Goal: Task Accomplishment & Management: Manage account settings

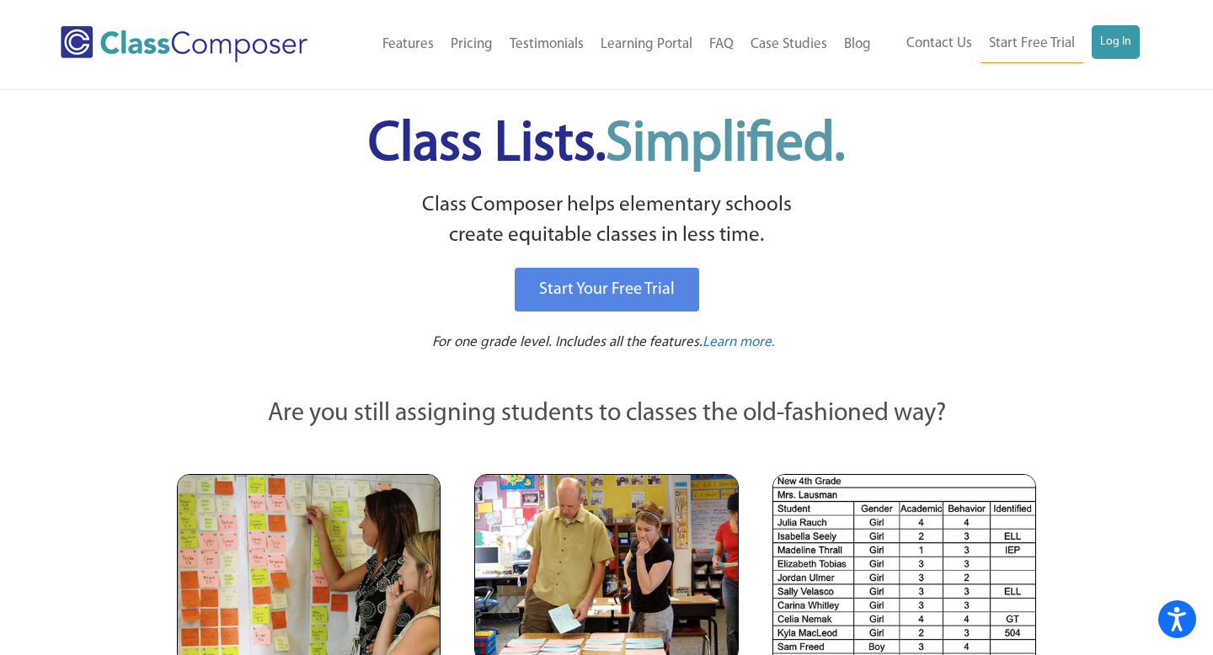
click at [1125, 46] on link "Log In" at bounding box center [1116, 42] width 48 height 34
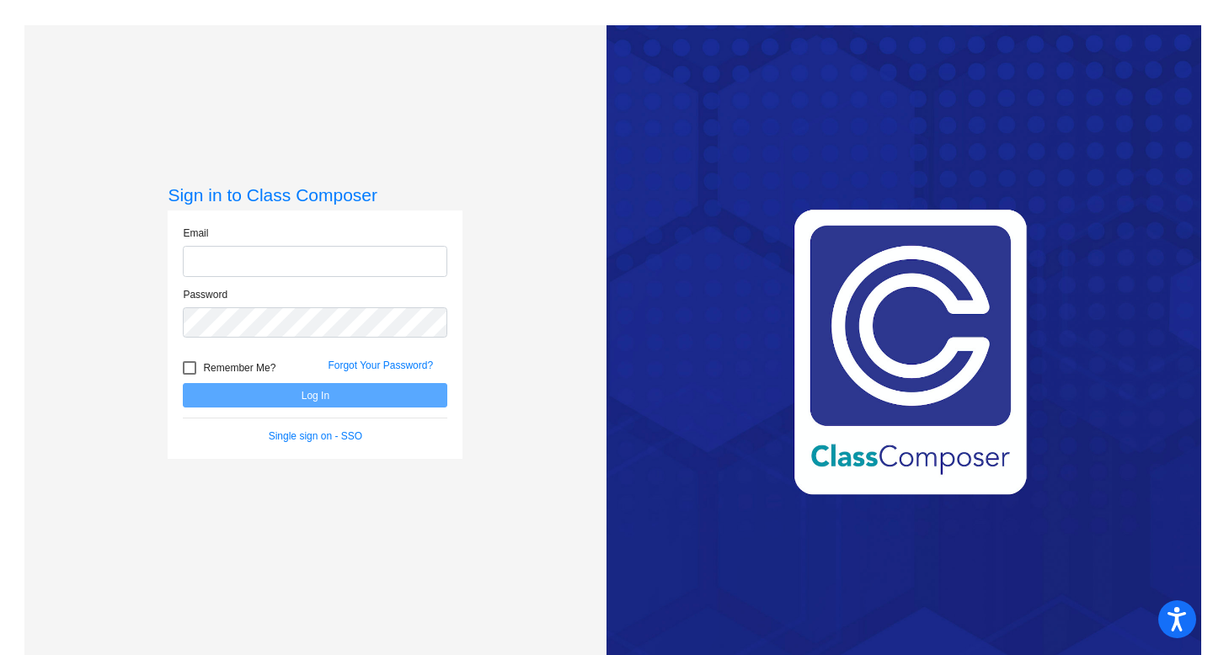
type input "[EMAIL_ADDRESS][DOMAIN_NAME]"
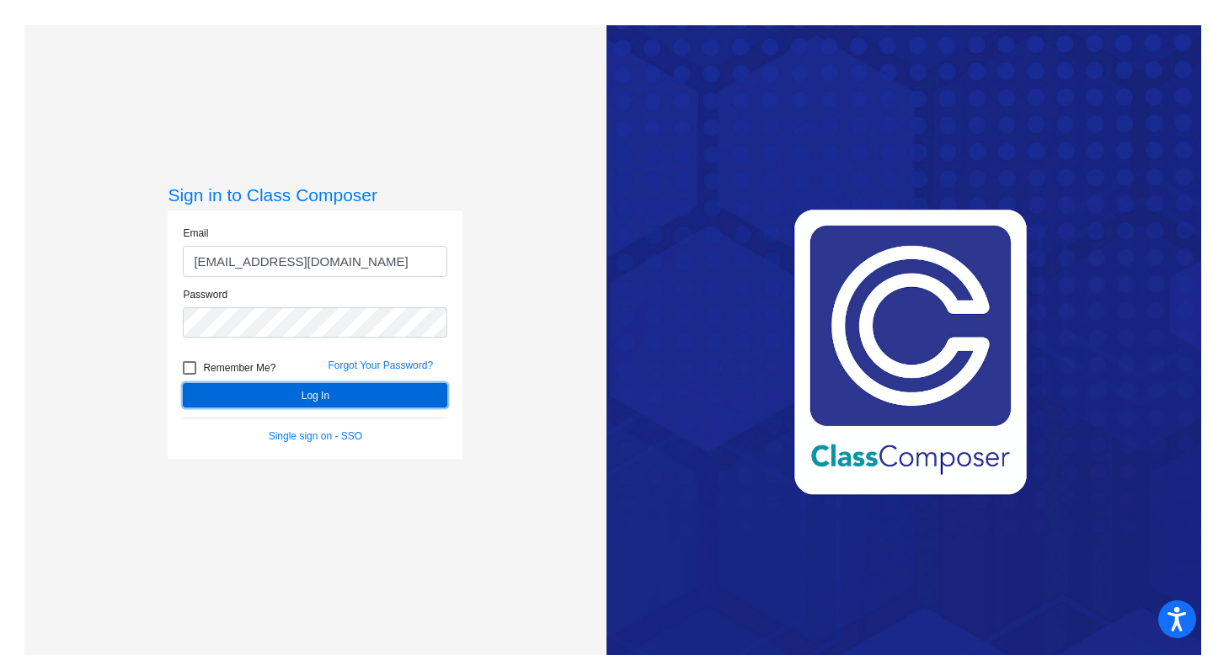
click at [316, 402] on button "Log In" at bounding box center [315, 395] width 265 height 24
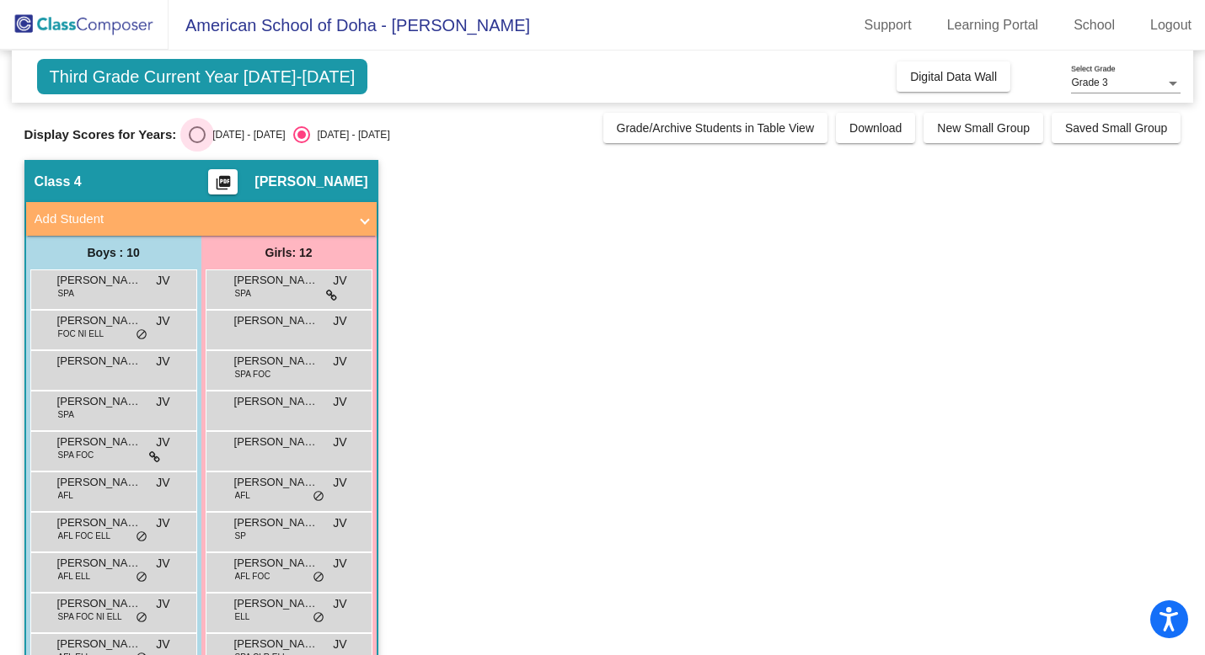
click at [197, 135] on div "Select an option" at bounding box center [197, 134] width 17 height 17
click at [197, 143] on input "2024 - 2025" at bounding box center [196, 143] width 1 height 1
radio input "true"
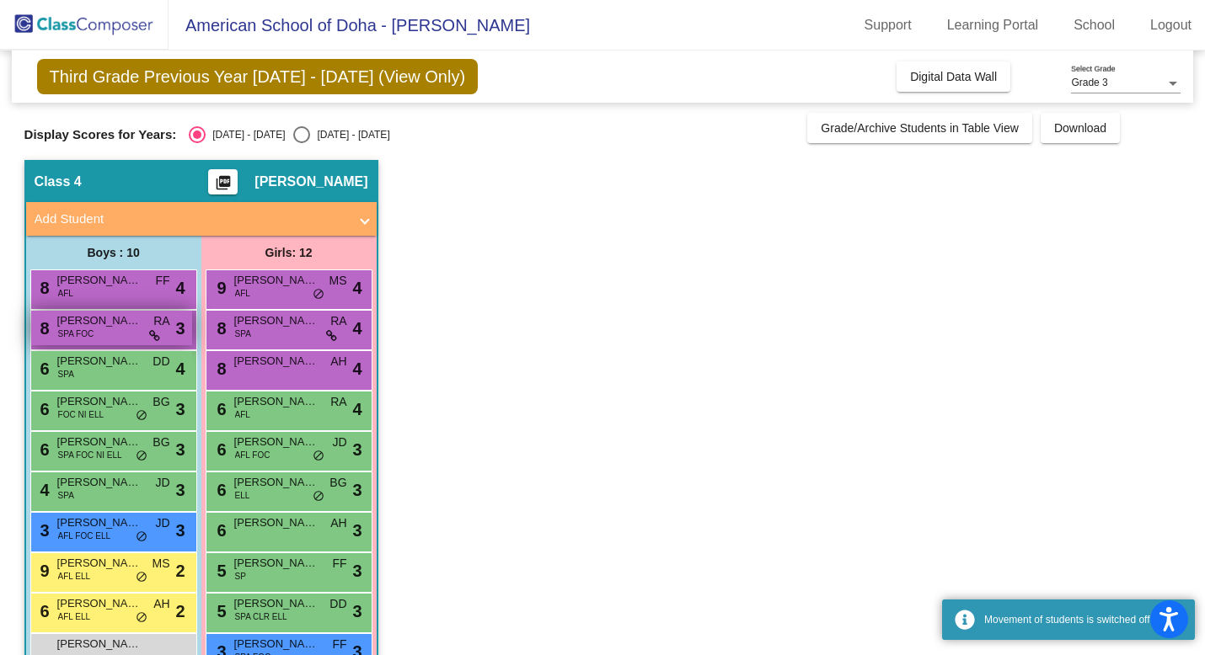
click at [116, 336] on div "8 Carson Machado SPA FOC RA lock do_not_disturb_alt 3" at bounding box center [111, 328] width 161 height 35
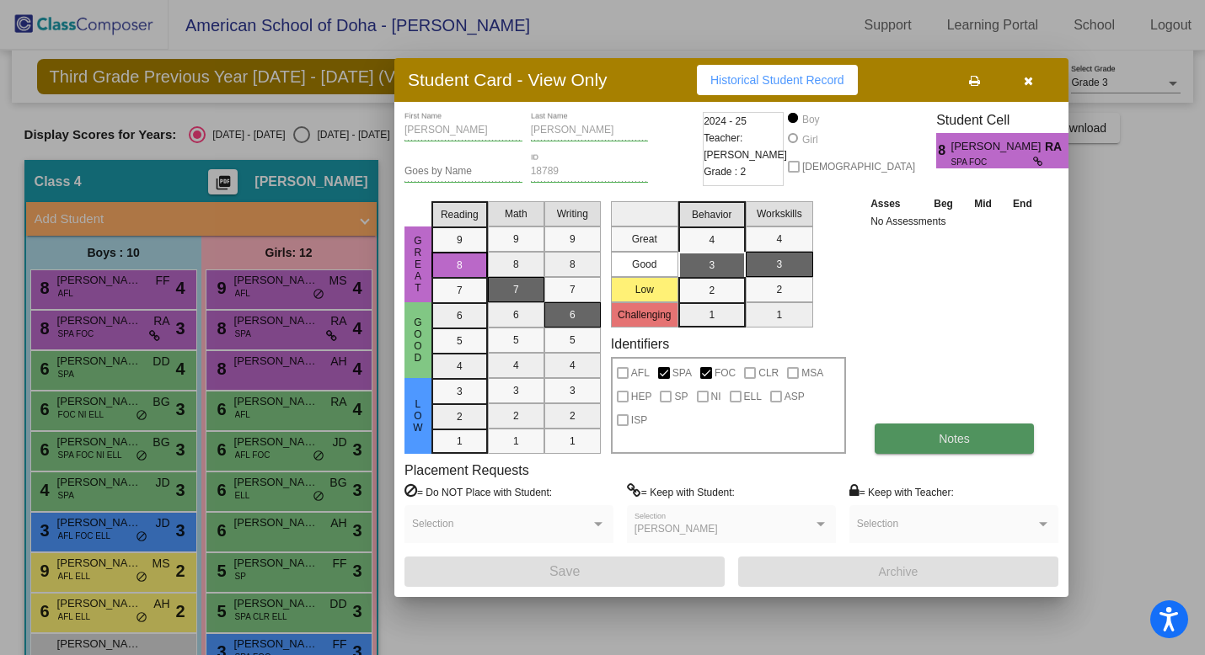
click at [992, 443] on button "Notes" at bounding box center [953, 439] width 159 height 30
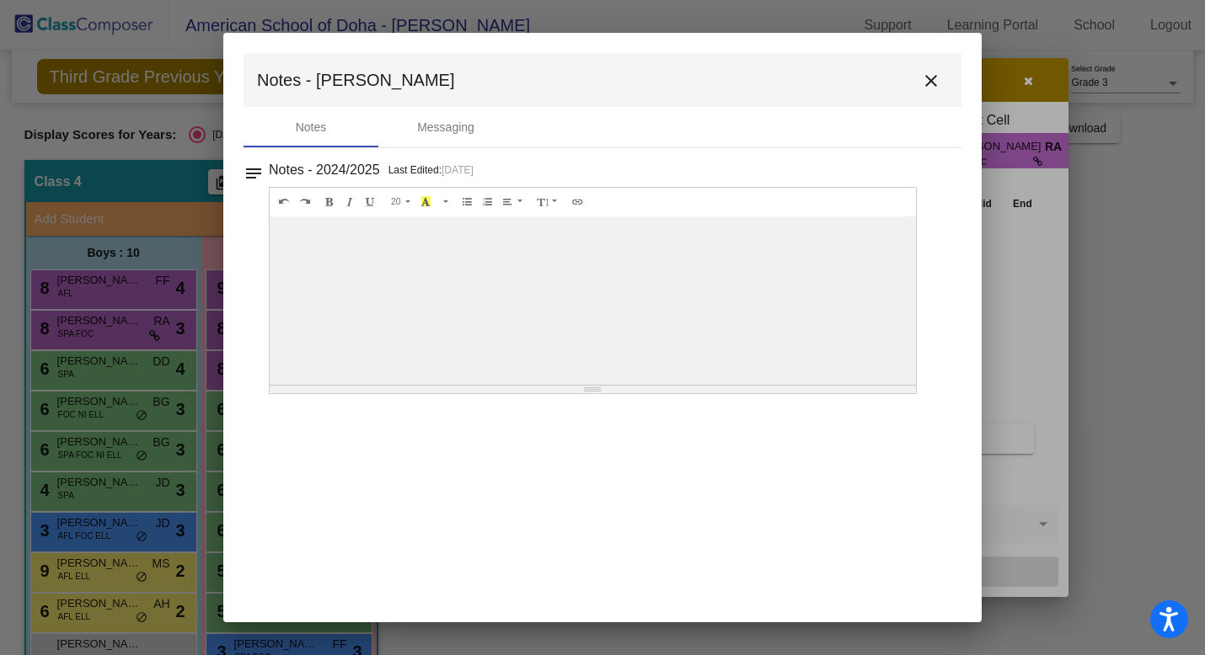
click at [931, 81] on mat-icon "close" at bounding box center [931, 81] width 20 height 20
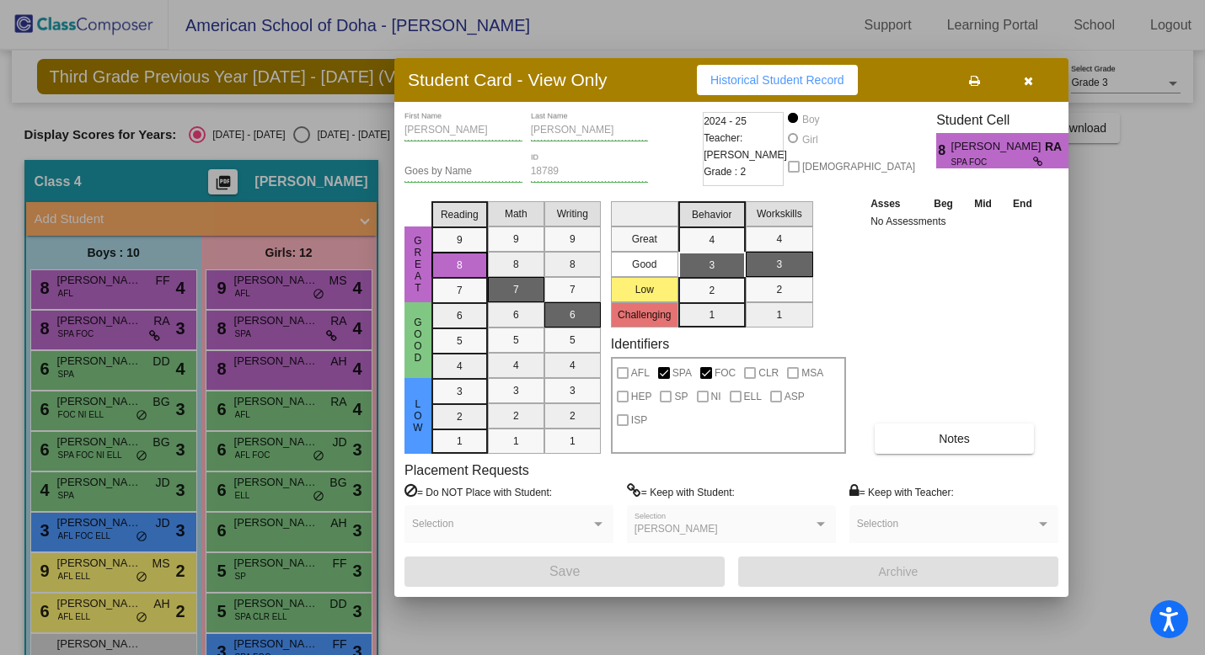
click at [279, 505] on div at bounding box center [602, 327] width 1205 height 655
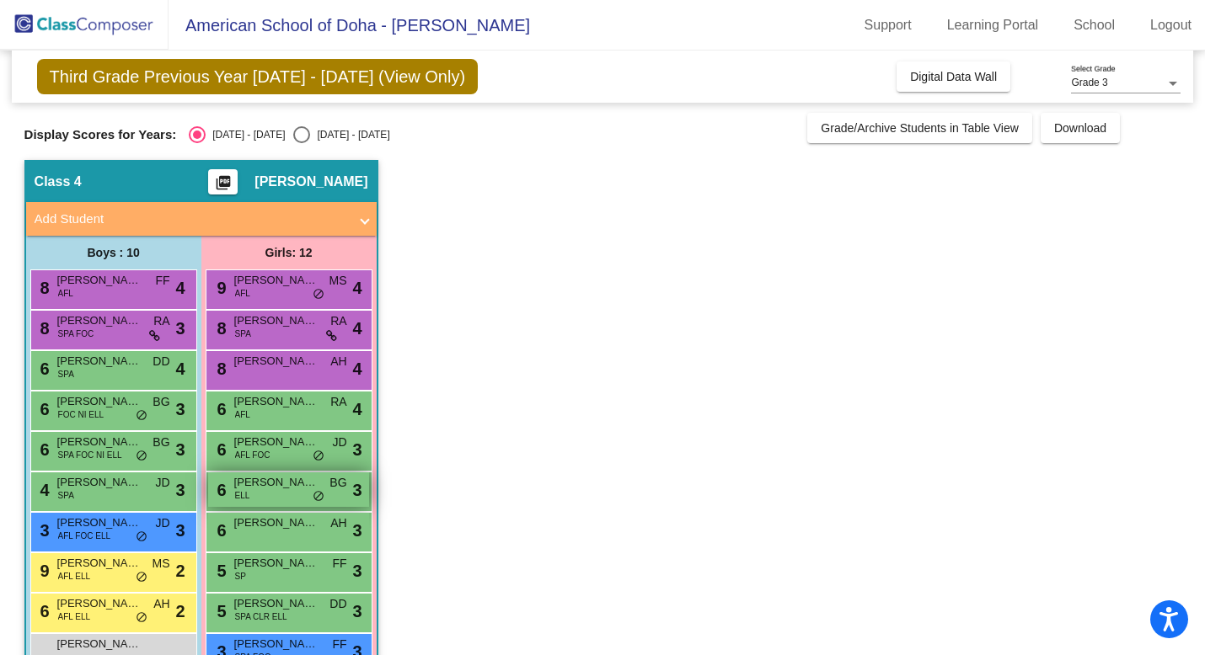
click at [281, 496] on div "6 Mila Buyuran ELL BG lock do_not_disturb_alt 3" at bounding box center [288, 490] width 161 height 35
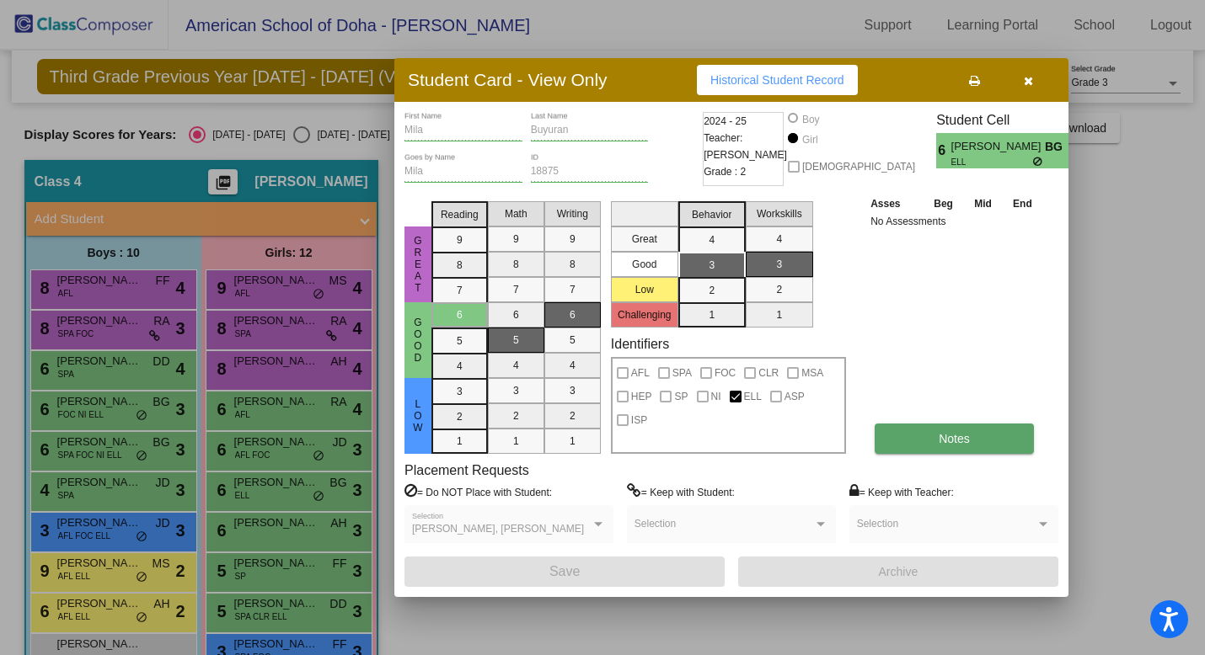
click at [950, 440] on span "Notes" at bounding box center [954, 438] width 31 height 13
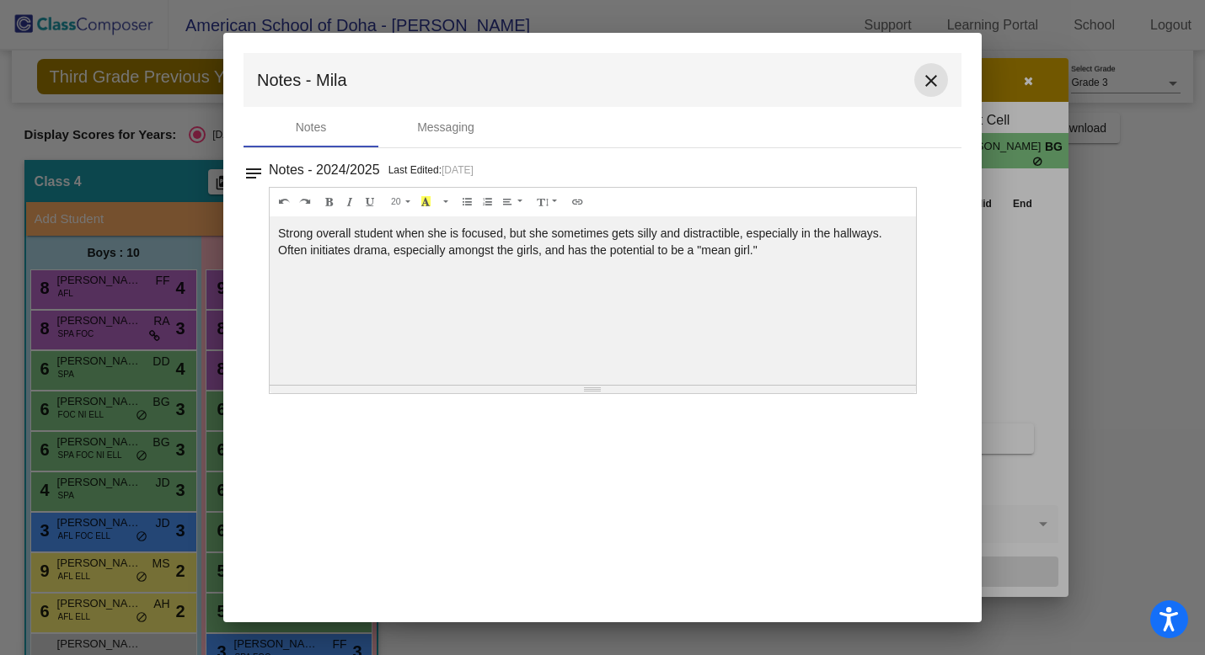
click at [933, 80] on mat-icon "close" at bounding box center [931, 81] width 20 height 20
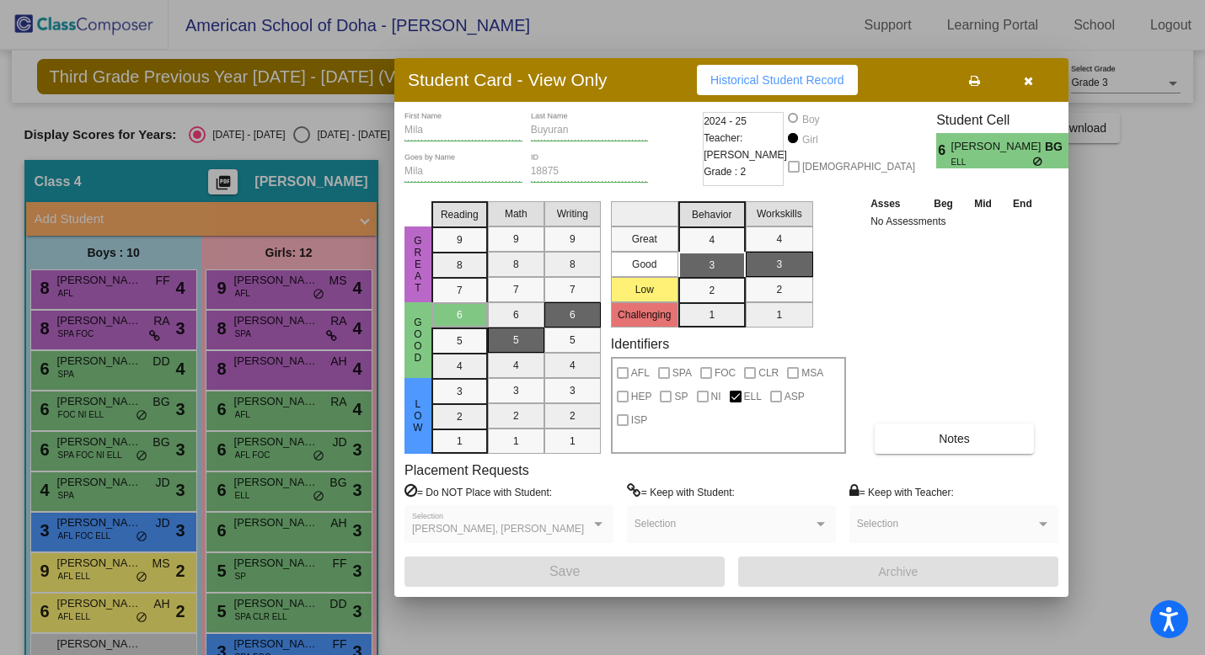
click at [282, 648] on div at bounding box center [602, 327] width 1205 height 655
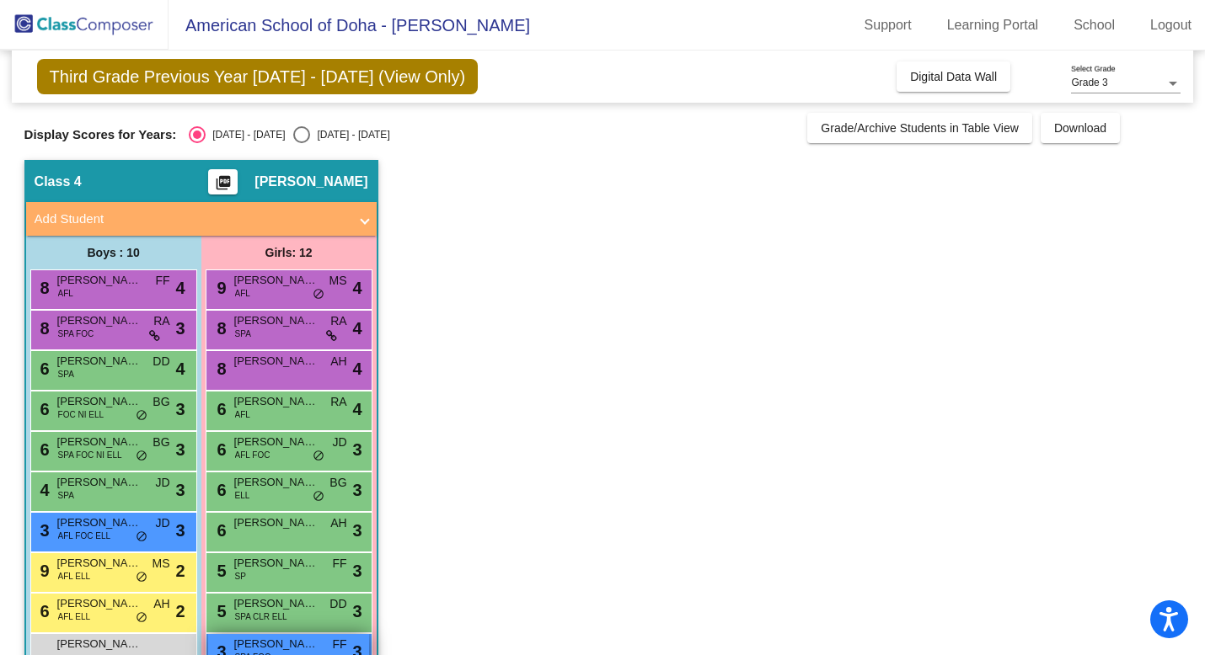
click at [291, 645] on span "Evelyn Boone" at bounding box center [276, 644] width 84 height 17
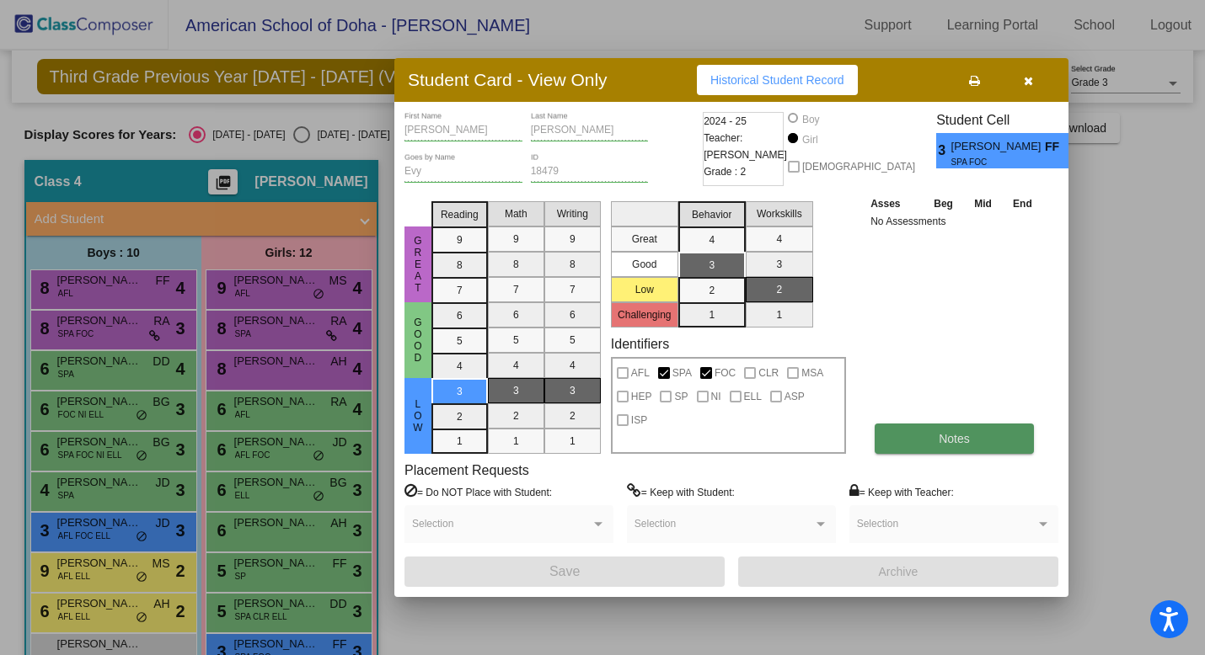
click at [952, 444] on span "Notes" at bounding box center [954, 438] width 31 height 13
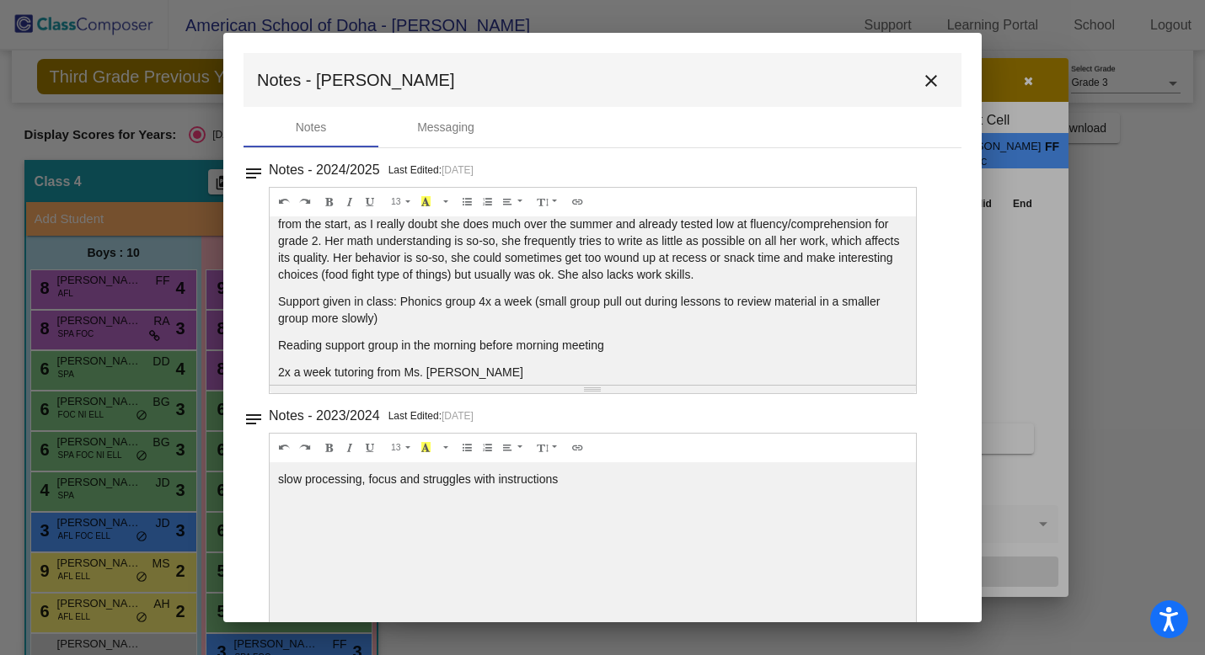
scroll to position [101, 0]
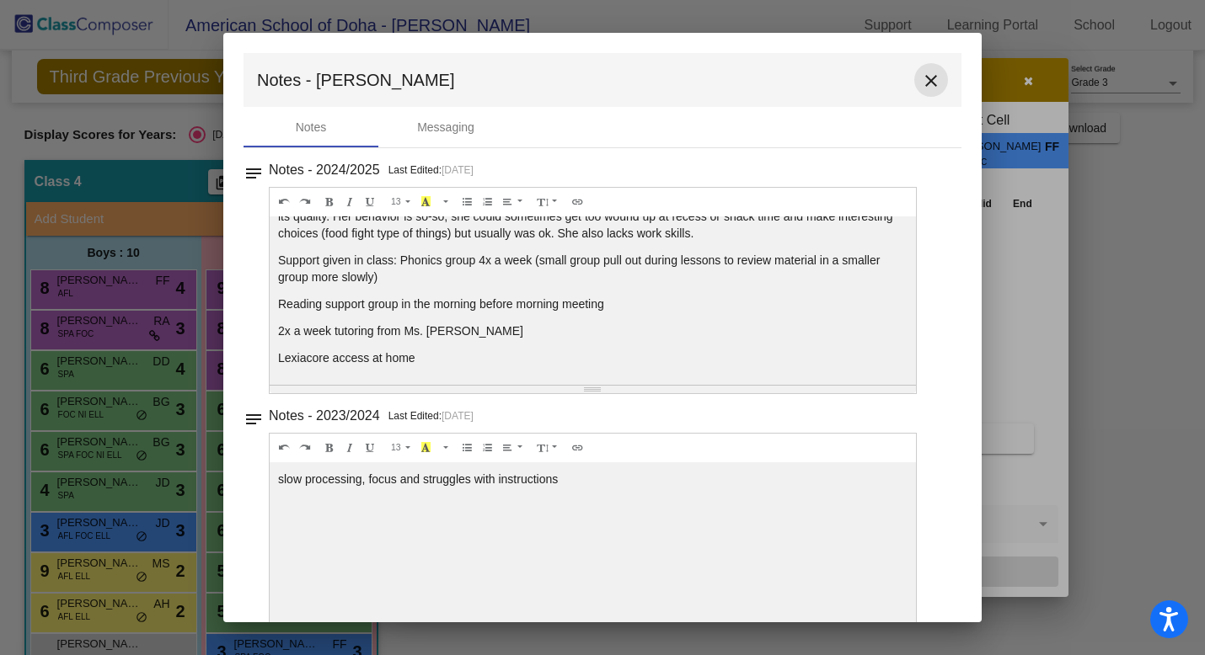
click at [926, 82] on mat-icon "close" at bounding box center [931, 81] width 20 height 20
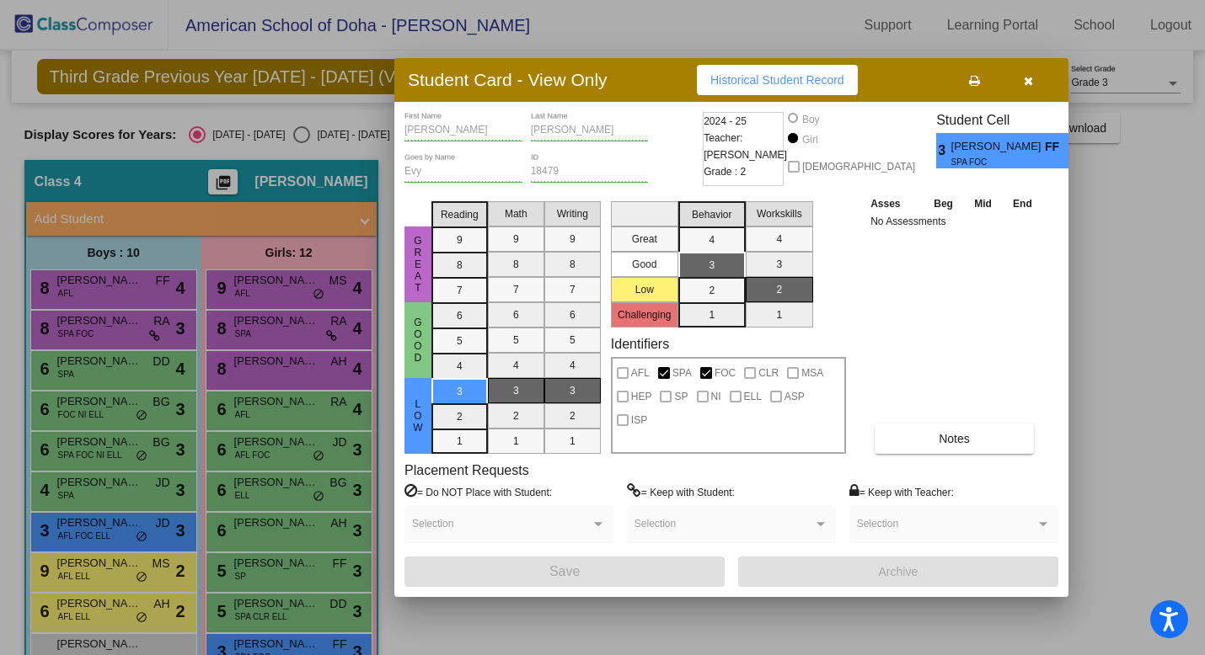
scroll to position [0, 0]
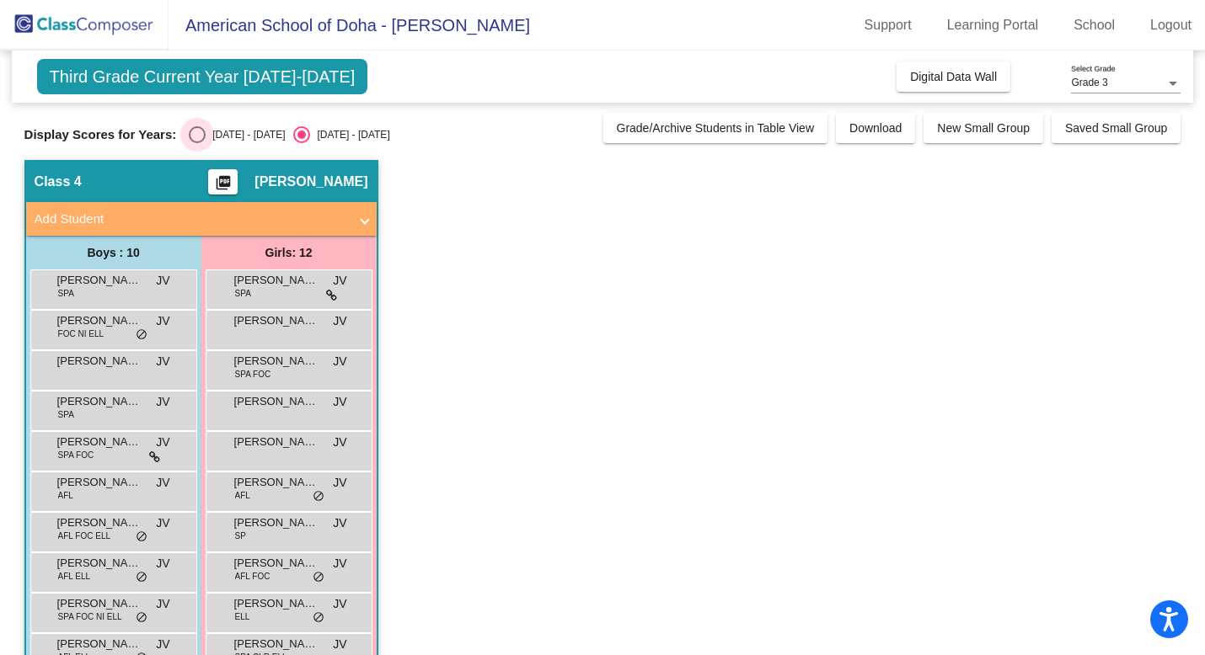
click at [195, 135] on div "Select an option" at bounding box center [197, 134] width 17 height 17
click at [196, 143] on input "2024 - 2025" at bounding box center [196, 143] width 1 height 1
radio input "true"
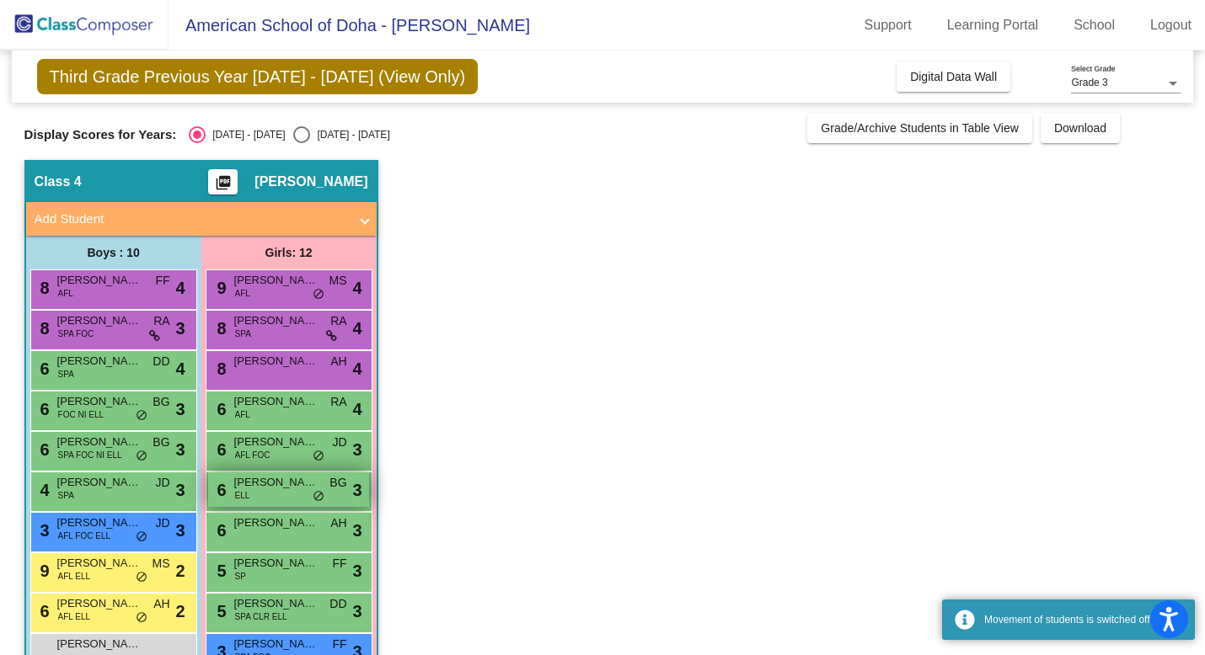
click at [286, 488] on span "Mila Buyuran" at bounding box center [276, 482] width 84 height 17
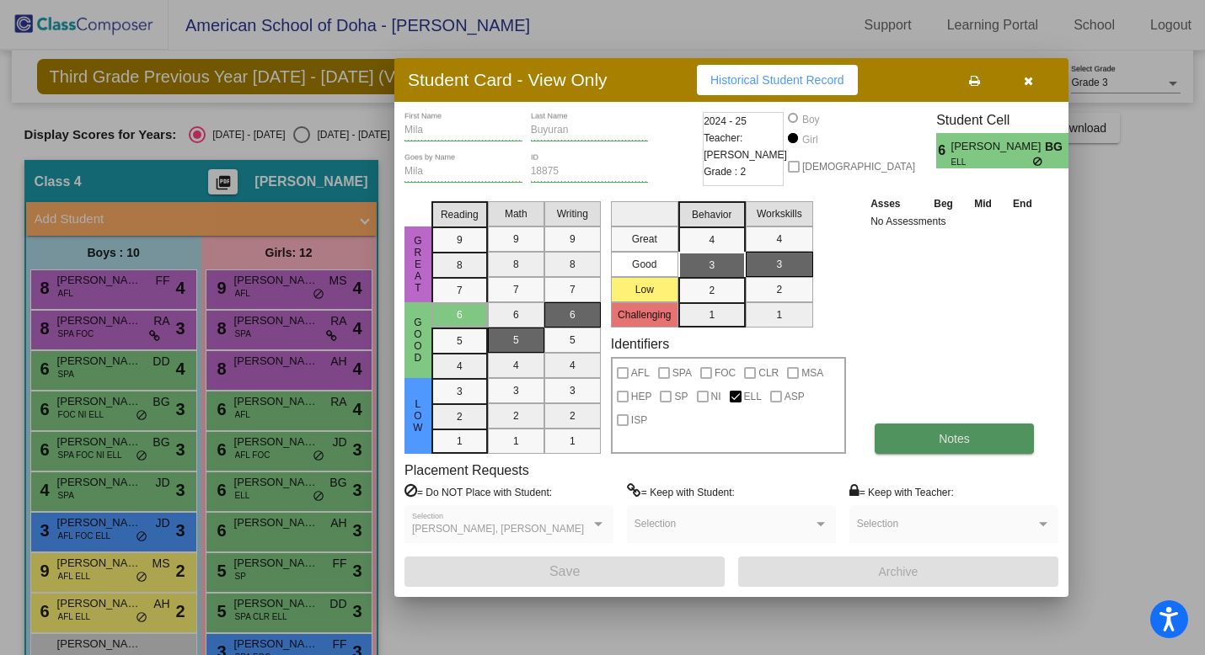
click at [926, 435] on button "Notes" at bounding box center [953, 439] width 159 height 30
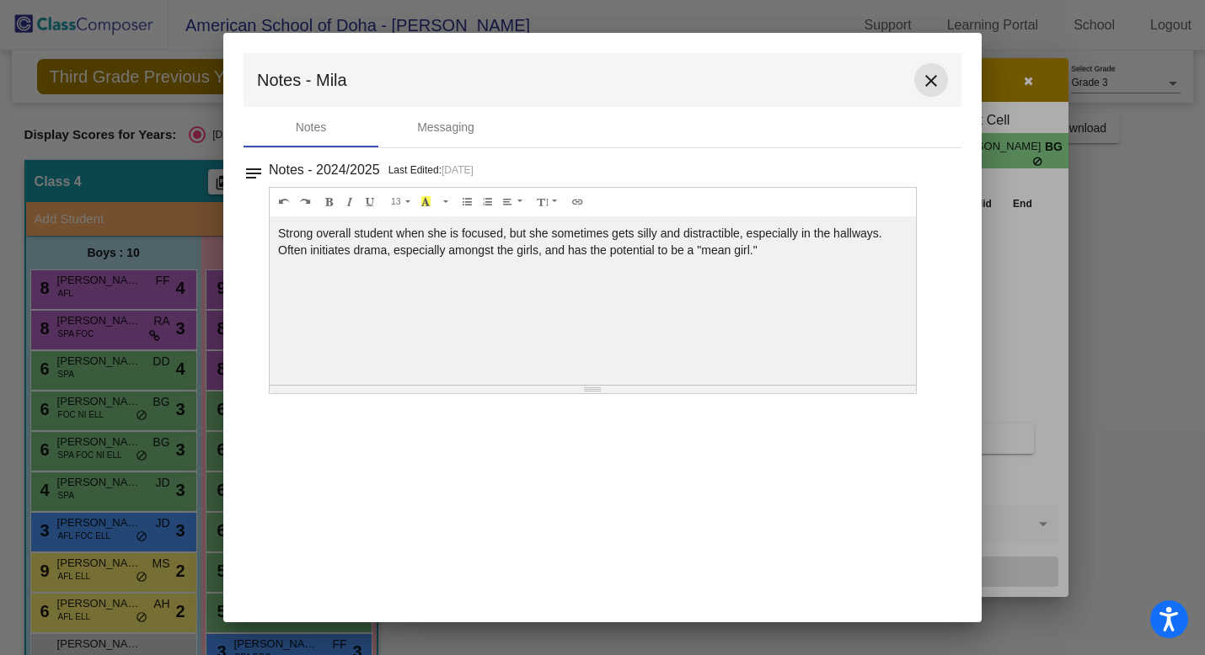
click at [933, 79] on mat-icon "close" at bounding box center [931, 81] width 20 height 20
